Goal: Information Seeking & Learning: Check status

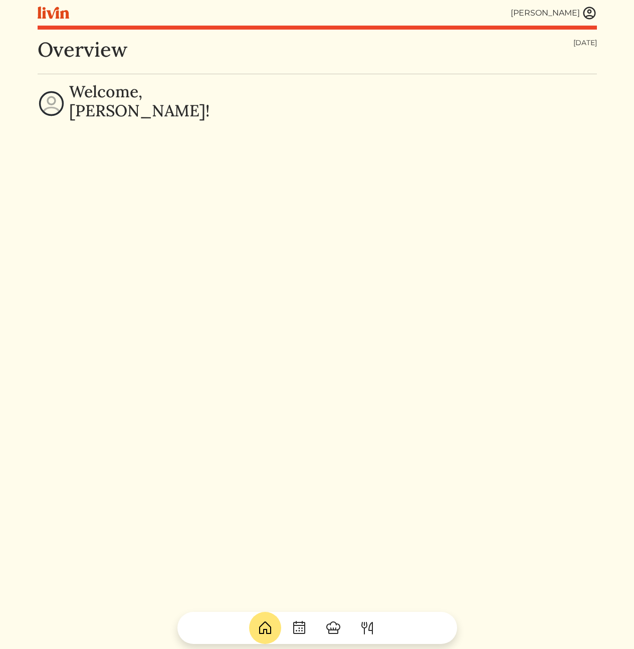
click at [588, 10] on img at bounding box center [589, 13] width 15 height 15
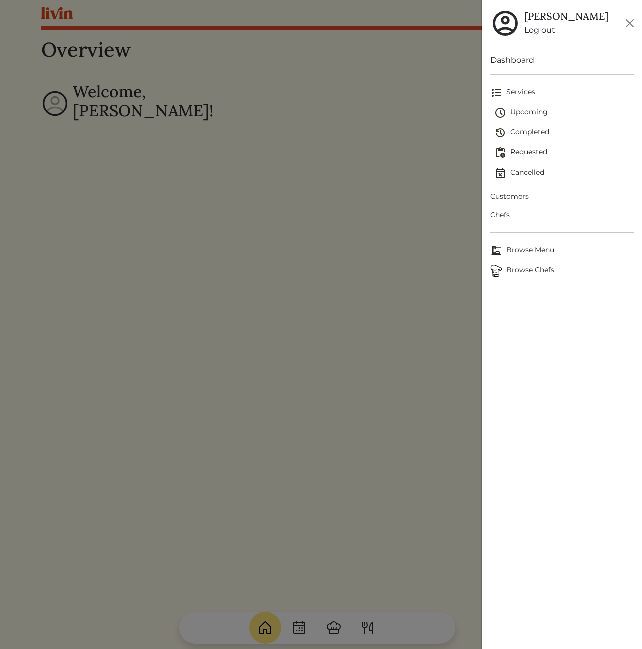
click at [509, 191] on span "Customers" at bounding box center [562, 196] width 144 height 11
click at [509, 196] on span "Customers" at bounding box center [562, 196] width 144 height 11
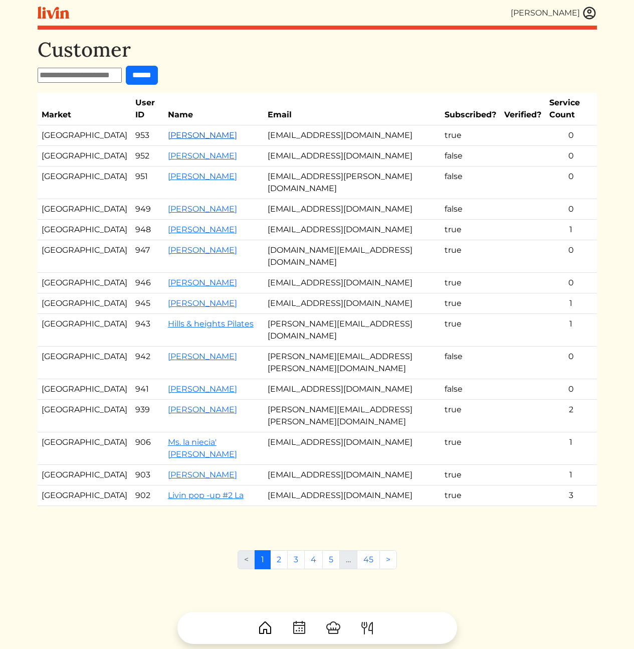
click at [175, 130] on link "[PERSON_NAME]" at bounding box center [202, 135] width 69 height 10
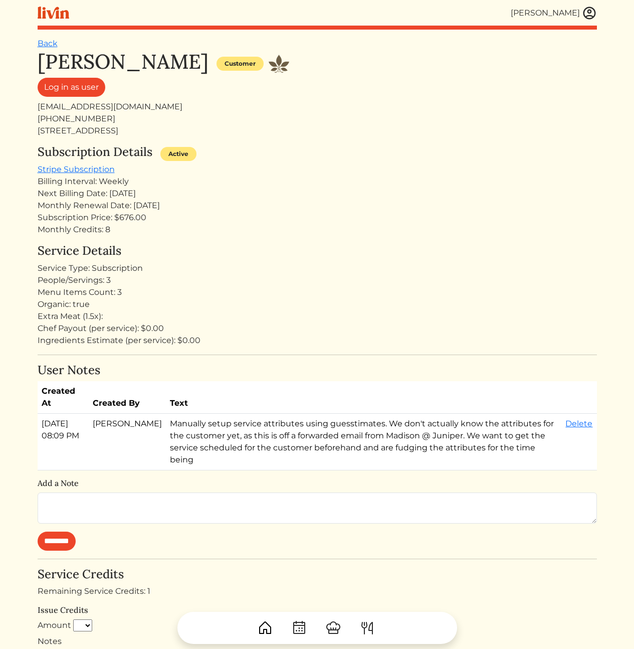
scroll to position [300, 0]
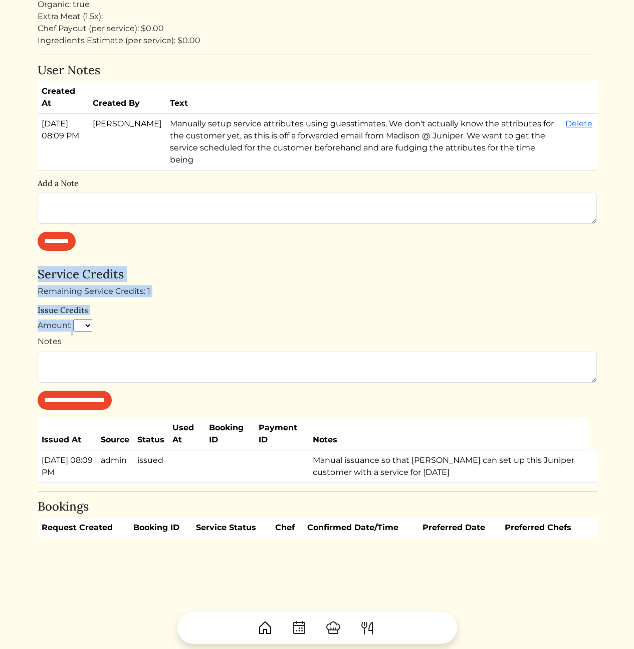
drag, startPoint x: 278, startPoint y: 317, endPoint x: 202, endPoint y: 238, distance: 110.3
click at [202, 238] on div "[PERSON_NAME] Customer Log in as user [EMAIL_ADDRESS][DOMAIN_NAME] [PHONE_NUMBE…" at bounding box center [317, 144] width 559 height 788
click at [202, 232] on form "********" at bounding box center [317, 221] width 559 height 58
drag, startPoint x: 209, startPoint y: 266, endPoint x: 255, endPoint y: 350, distance: 95.8
click at [244, 339] on div "[PERSON_NAME] Customer Log in as user [EMAIL_ADDRESS][DOMAIN_NAME] [PHONE_NUMBE…" at bounding box center [317, 144] width 559 height 788
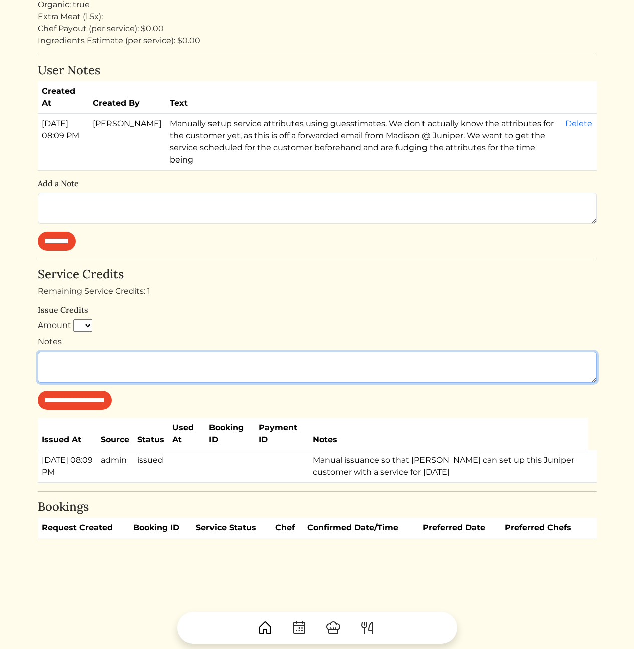
click at [255, 351] on textarea "Notes" at bounding box center [317, 366] width 559 height 31
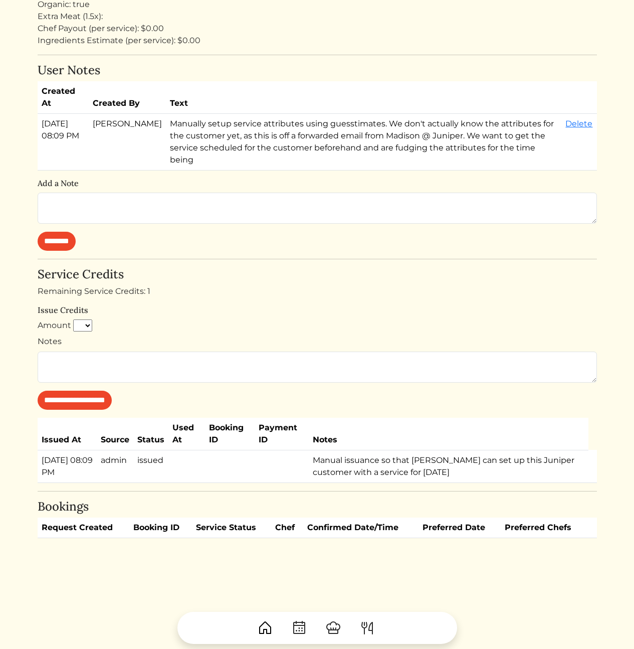
click at [216, 335] on div "Notes" at bounding box center [317, 358] width 559 height 47
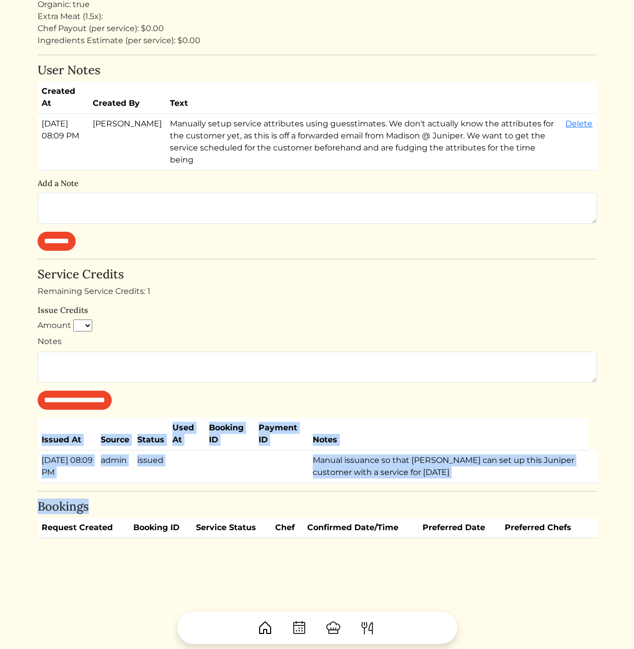
drag, startPoint x: 307, startPoint y: 554, endPoint x: 316, endPoint y: 315, distance: 239.8
click at [316, 315] on div "Back [PERSON_NAME] Customer Log in as user [EMAIL_ADDRESS][DOMAIN_NAME] [PHONE_…" at bounding box center [317, 181] width 559 height 886
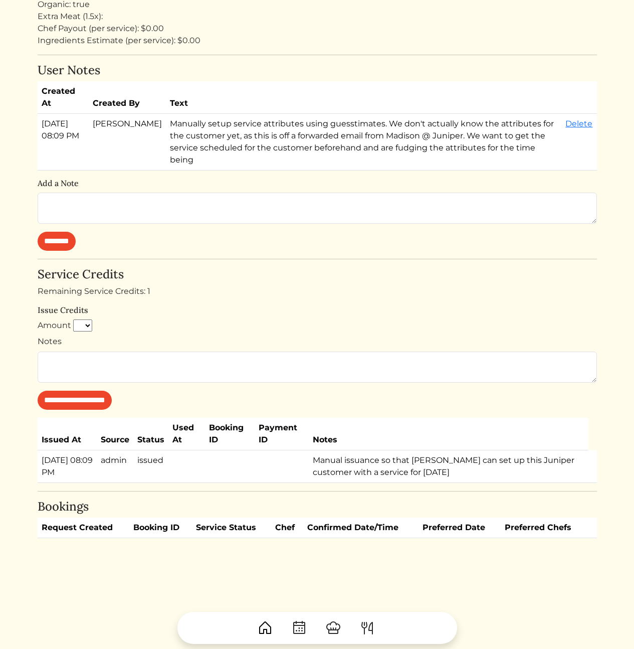
click at [317, 267] on h4 "Service Credits" at bounding box center [317, 274] width 559 height 15
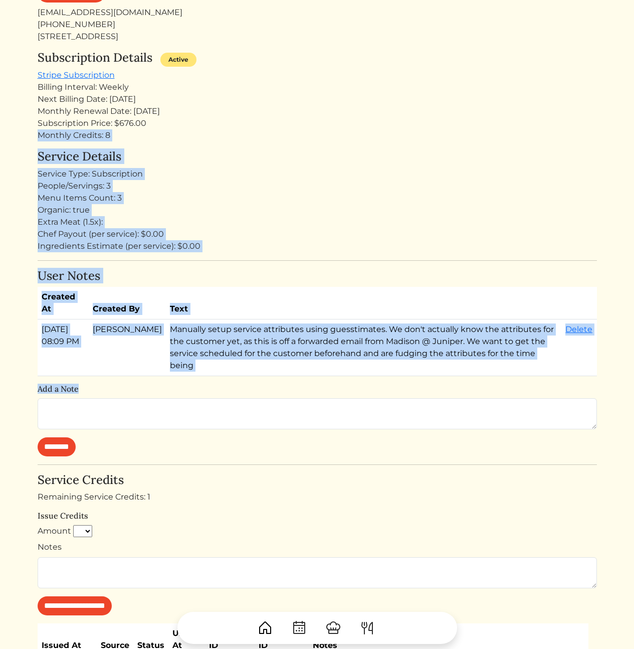
drag, startPoint x: 370, startPoint y: 122, endPoint x: 388, endPoint y: 423, distance: 301.8
click at [388, 423] on div "[PERSON_NAME] Customer Log in as user [EMAIL_ADDRESS][DOMAIN_NAME] [PHONE_NUMBE…" at bounding box center [317, 349] width 559 height 788
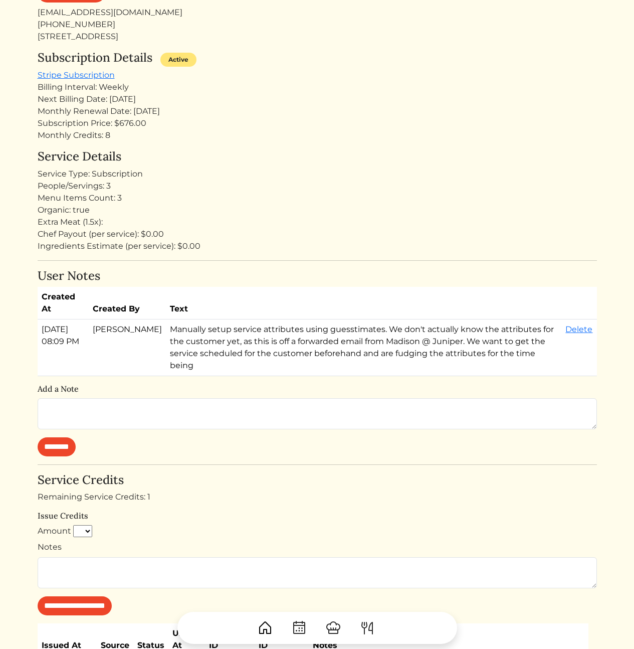
click at [388, 453] on div "[PERSON_NAME] Customer Log in as user [EMAIL_ADDRESS][DOMAIN_NAME] [PHONE_NUMBE…" at bounding box center [317, 349] width 559 height 788
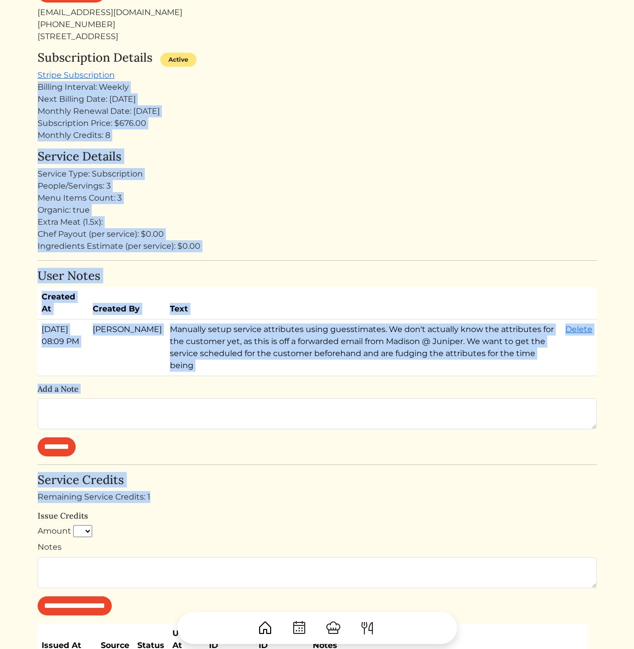
drag, startPoint x: 407, startPoint y: 484, endPoint x: 320, endPoint y: 70, distance: 422.4
click at [320, 70] on div "[PERSON_NAME] Customer Log in as user [EMAIL_ADDRESS][DOMAIN_NAME] [PHONE_NUMBE…" at bounding box center [317, 349] width 559 height 788
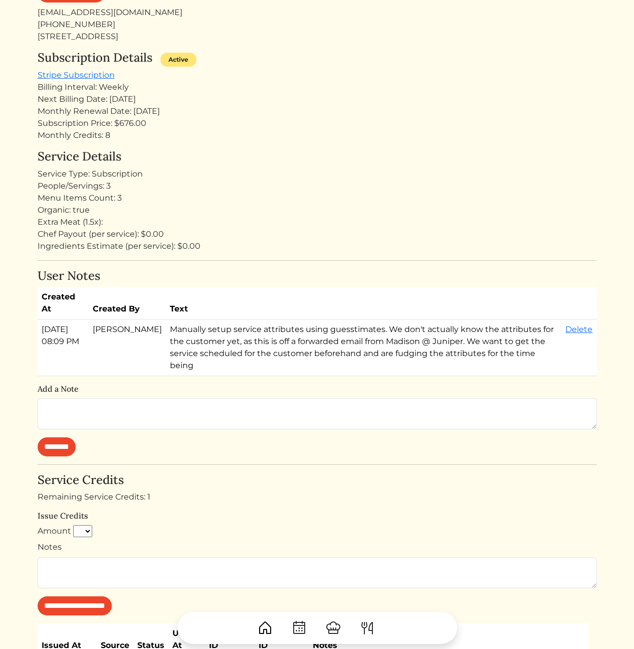
click at [325, 78] on div "Subscription Details Active Stripe Subscription Billing Interval: Weekly Next B…" at bounding box center [317, 96] width 559 height 91
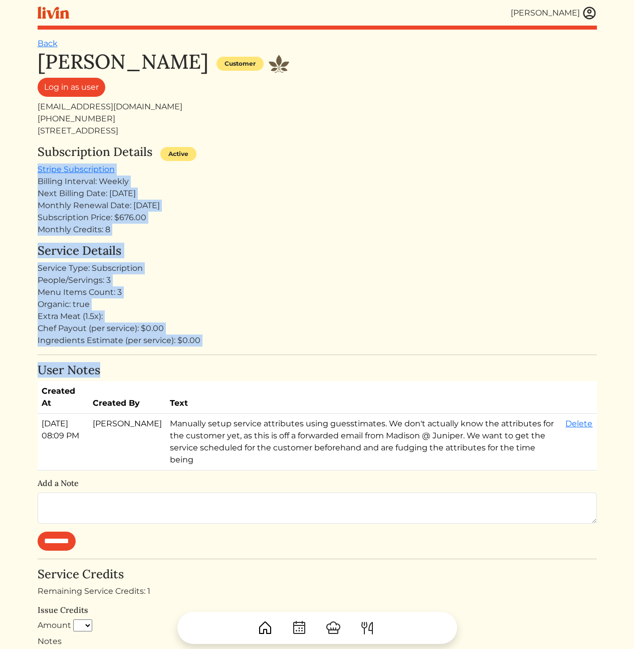
drag, startPoint x: 292, startPoint y: 255, endPoint x: 326, endPoint y: 363, distance: 112.9
click at [326, 363] on div "[PERSON_NAME] Customer Log in as user [EMAIL_ADDRESS][DOMAIN_NAME] [PHONE_NUMBE…" at bounding box center [317, 444] width 559 height 788
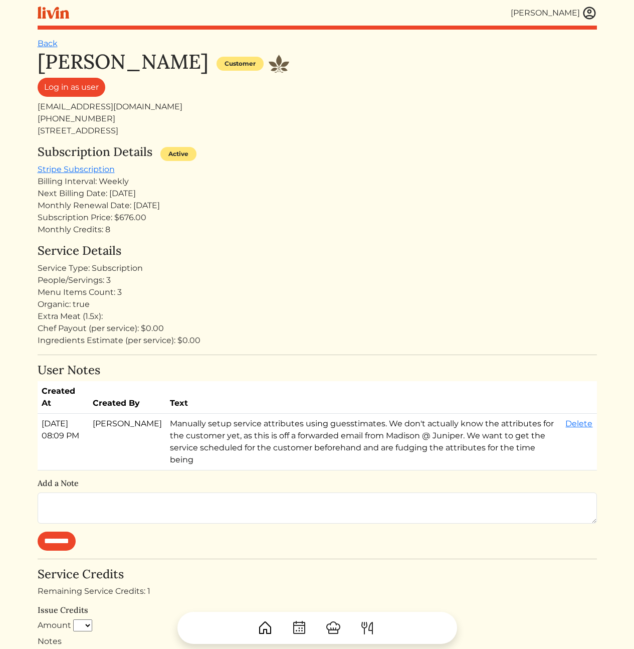
click at [323, 358] on div "[PERSON_NAME] Customer Log in as user [EMAIL_ADDRESS][DOMAIN_NAME] [PHONE_NUMBE…" at bounding box center [317, 444] width 559 height 788
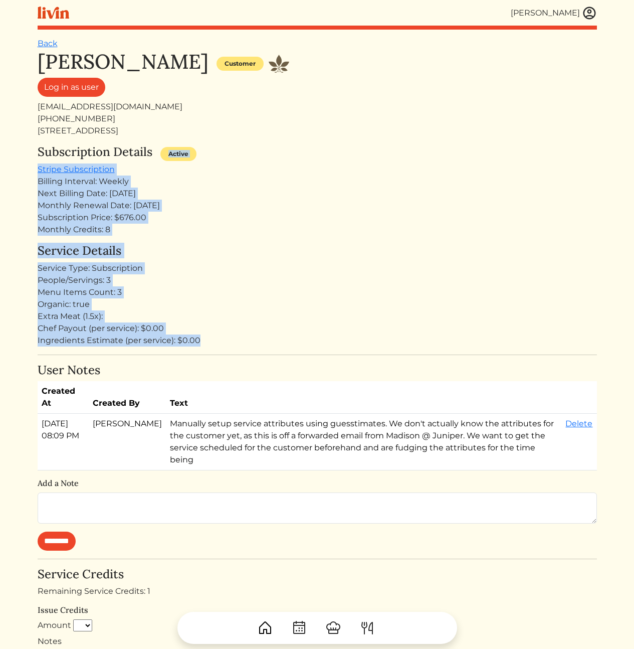
drag, startPoint x: 363, startPoint y: 161, endPoint x: 334, endPoint y: 139, distance: 36.1
click at [334, 139] on div "[PERSON_NAME] Customer Log in as user [EMAIL_ADDRESS][DOMAIN_NAME] [PHONE_NUMBE…" at bounding box center [317, 444] width 559 height 788
click at [330, 140] on div "[PERSON_NAME] Customer Log in as user [EMAIL_ADDRESS][DOMAIN_NAME] [PHONE_NUMBE…" at bounding box center [317, 444] width 559 height 788
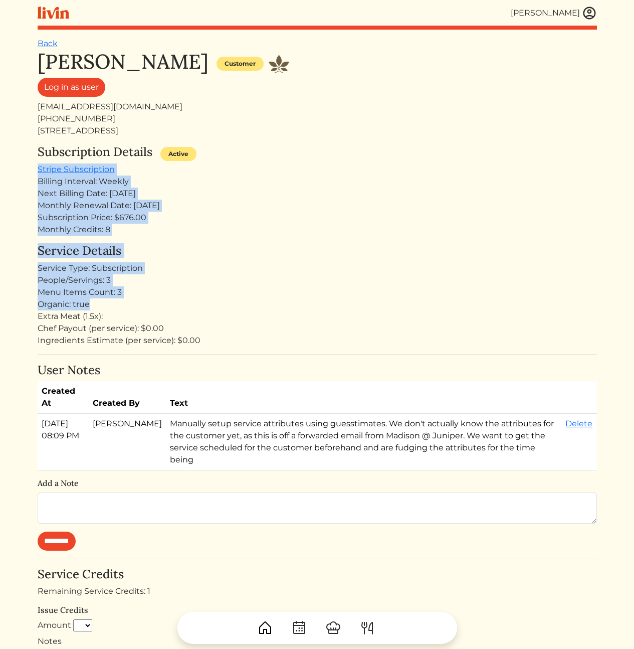
drag, startPoint x: 210, startPoint y: 254, endPoint x: 231, endPoint y: 300, distance: 50.9
click at [231, 300] on div "[PERSON_NAME] Customer Log in as user [EMAIL_ADDRESS][DOMAIN_NAME] [PHONE_NUMBE…" at bounding box center [317, 444] width 559 height 788
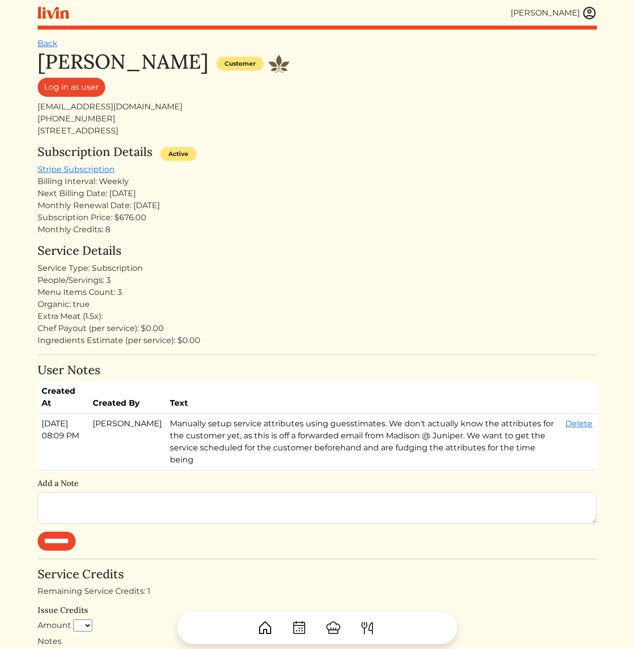
click at [286, 332] on div "Chef Payout (per service): $0.00" at bounding box center [317, 328] width 559 height 12
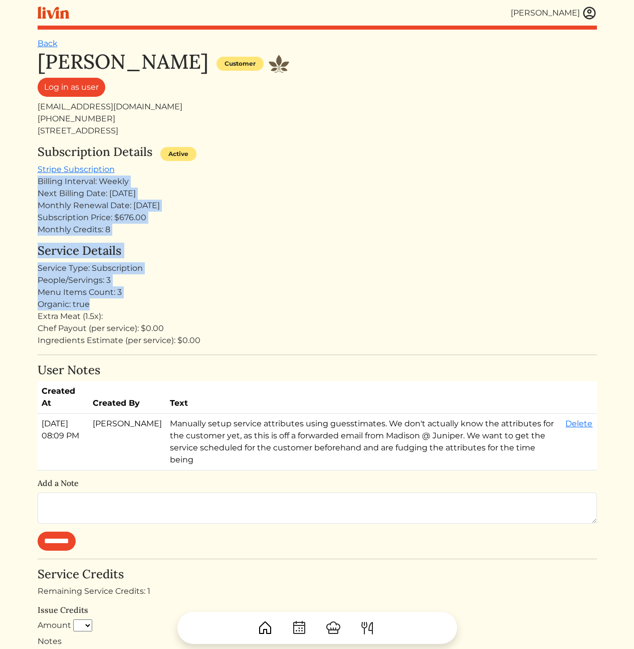
drag, startPoint x: 286, startPoint y: 304, endPoint x: 317, endPoint y: 165, distance: 142.8
click at [317, 165] on div "[PERSON_NAME] Customer Log in as user [EMAIL_ADDRESS][DOMAIN_NAME] [PHONE_NUMBE…" at bounding box center [317, 444] width 559 height 788
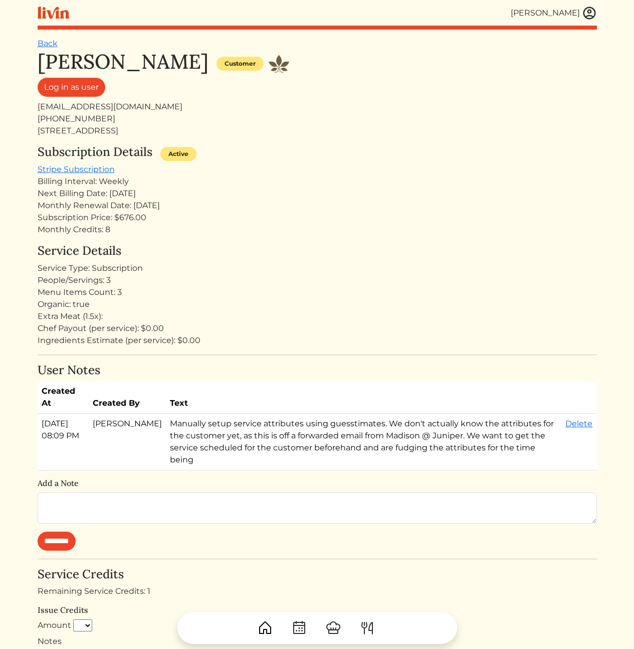
click at [329, 149] on div "Subscription Details Active" at bounding box center [317, 154] width 559 height 19
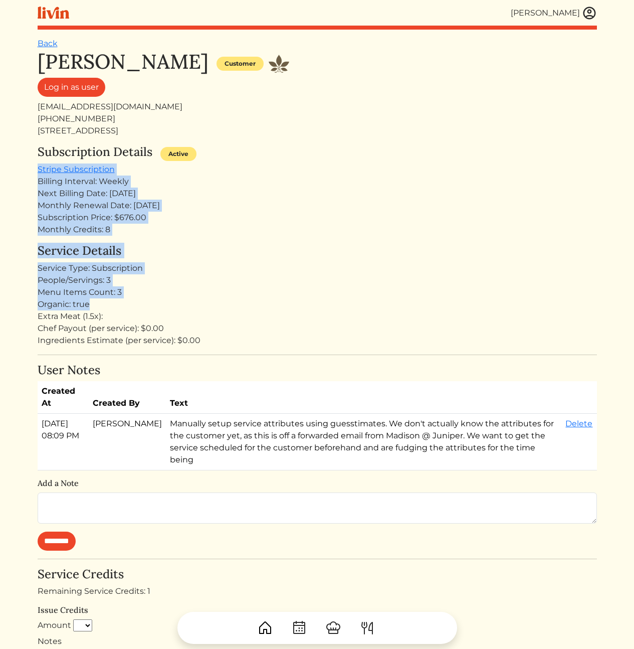
drag, startPoint x: 319, startPoint y: 289, endPoint x: 327, endPoint y: 308, distance: 20.5
click at [327, 308] on div "[PERSON_NAME] Customer Log in as user [EMAIL_ADDRESS][DOMAIN_NAME] [PHONE_NUMBE…" at bounding box center [317, 444] width 559 height 788
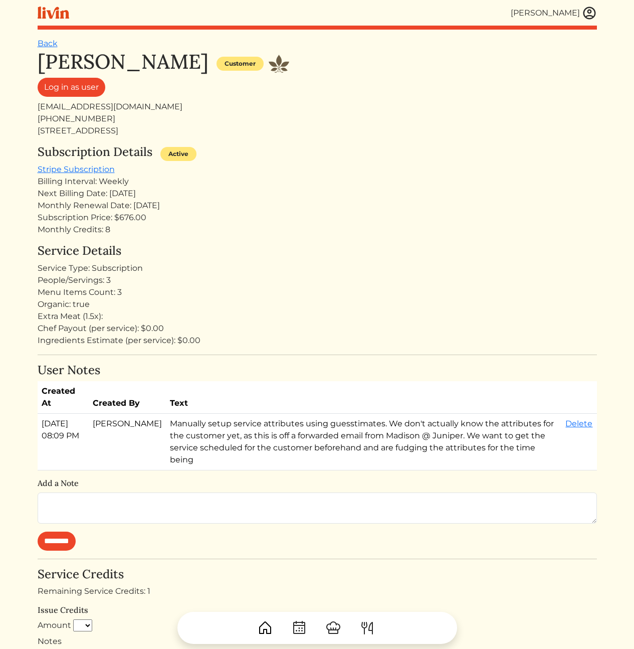
click at [349, 318] on div "Extra Meat (1.5x):" at bounding box center [317, 316] width 559 height 12
